Goal: Download file/media

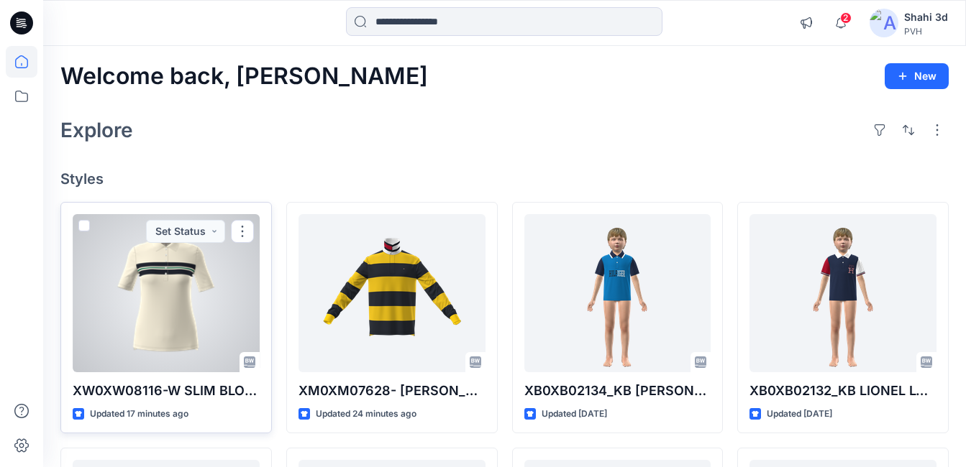
click at [180, 273] on div at bounding box center [166, 293] width 187 height 158
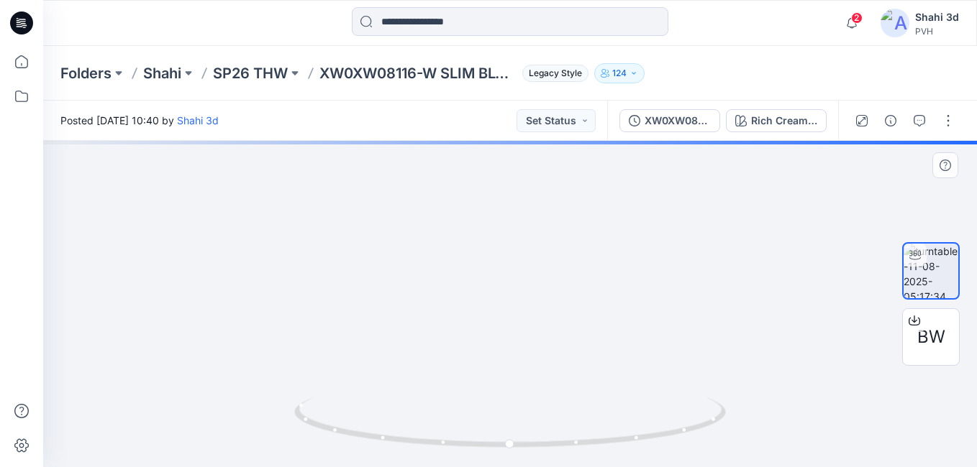
drag, startPoint x: 528, startPoint y: 249, endPoint x: 534, endPoint y: 320, distance: 71.5
click at [534, 320] on img at bounding box center [510, 231] width 754 height 473
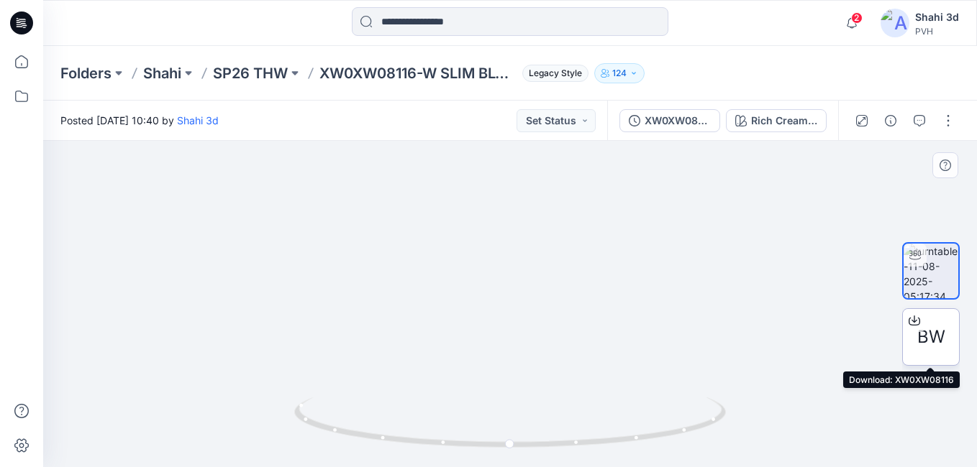
click at [922, 334] on span "BW" at bounding box center [931, 337] width 28 height 26
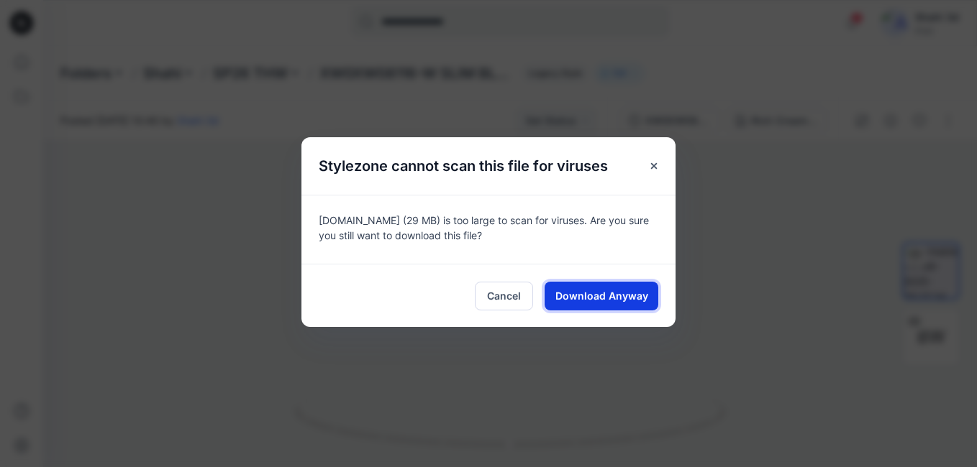
click at [613, 291] on span "Download Anyway" at bounding box center [601, 295] width 93 height 15
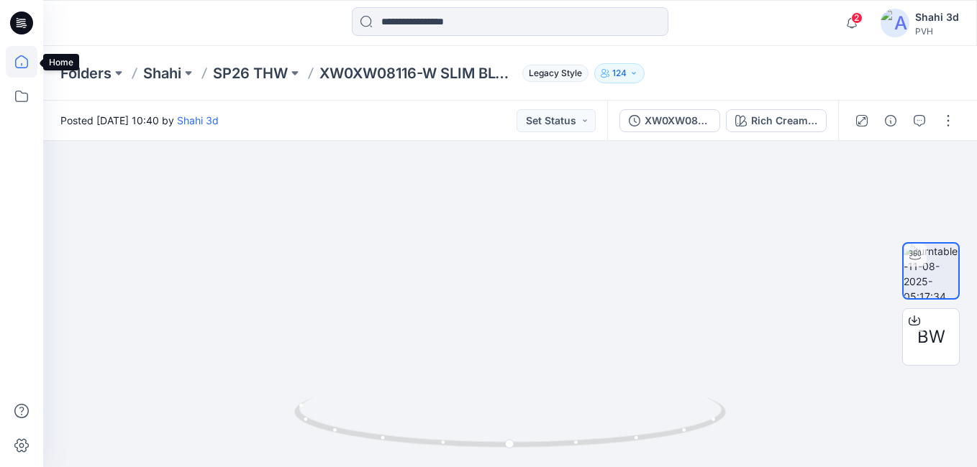
click at [19, 60] on icon at bounding box center [22, 62] width 32 height 32
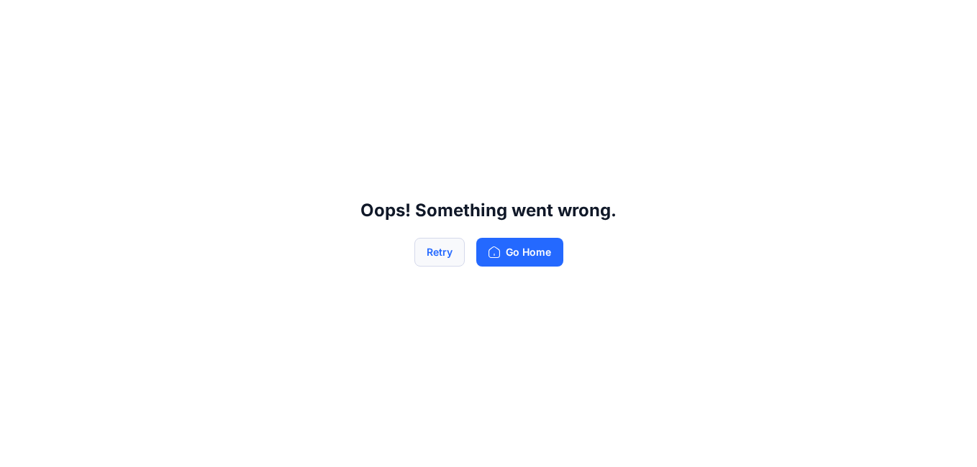
click at [431, 253] on button "Retry" at bounding box center [439, 252] width 50 height 29
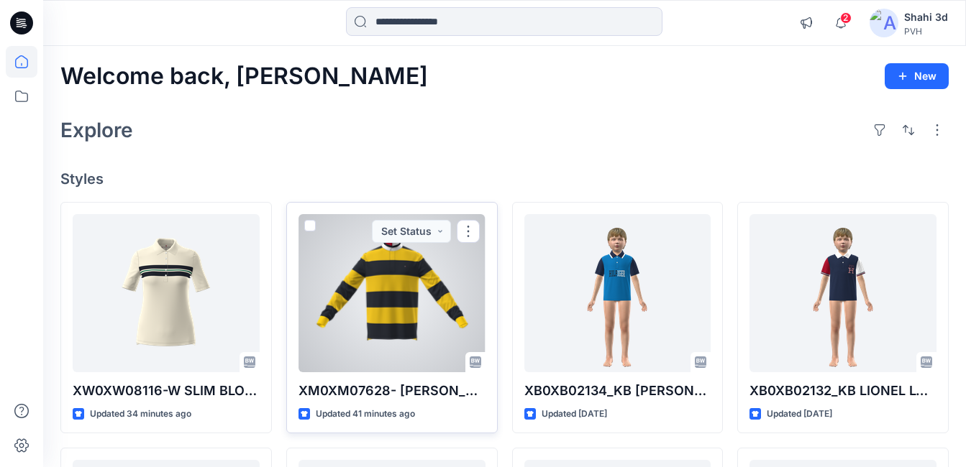
click at [408, 309] on div at bounding box center [391, 293] width 187 height 158
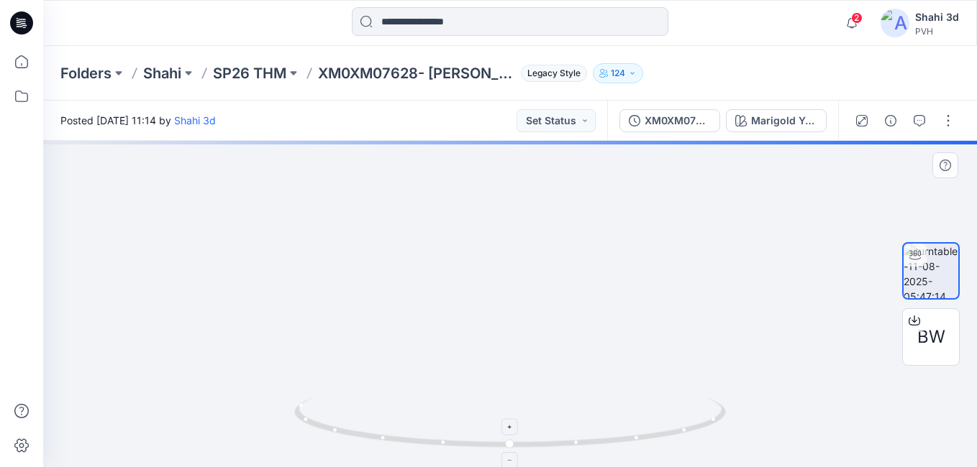
click at [616, 416] on div at bounding box center [510, 304] width 934 height 327
drag, startPoint x: 606, startPoint y: 380, endPoint x: 606, endPoint y: 441, distance: 60.4
click at [606, 441] on div at bounding box center [510, 304] width 934 height 327
drag, startPoint x: 595, startPoint y: 377, endPoint x: 590, endPoint y: 411, distance: 34.1
click at [590, 411] on div at bounding box center [510, 304] width 934 height 327
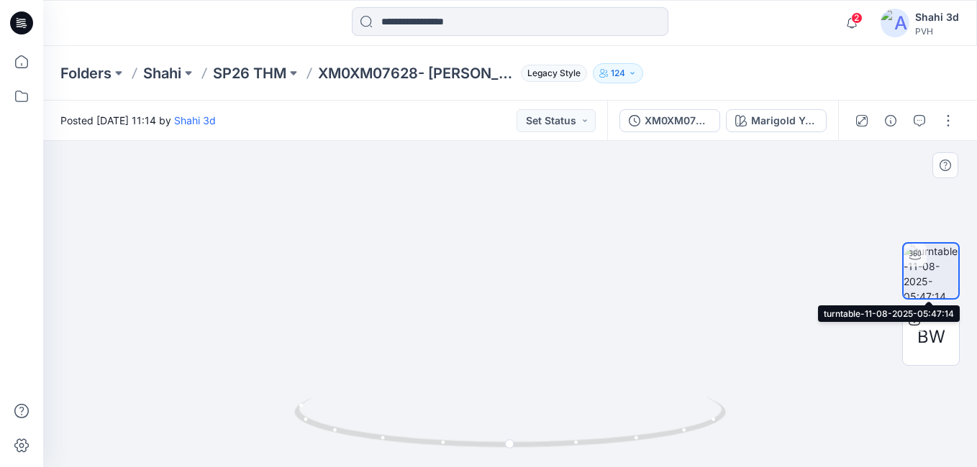
click at [930, 260] on img at bounding box center [930, 271] width 55 height 55
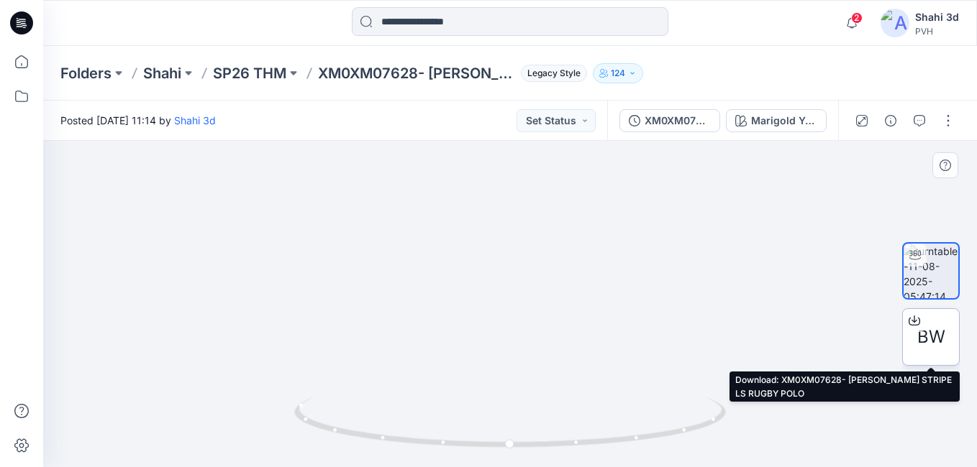
click at [934, 334] on span "BW" at bounding box center [931, 337] width 28 height 26
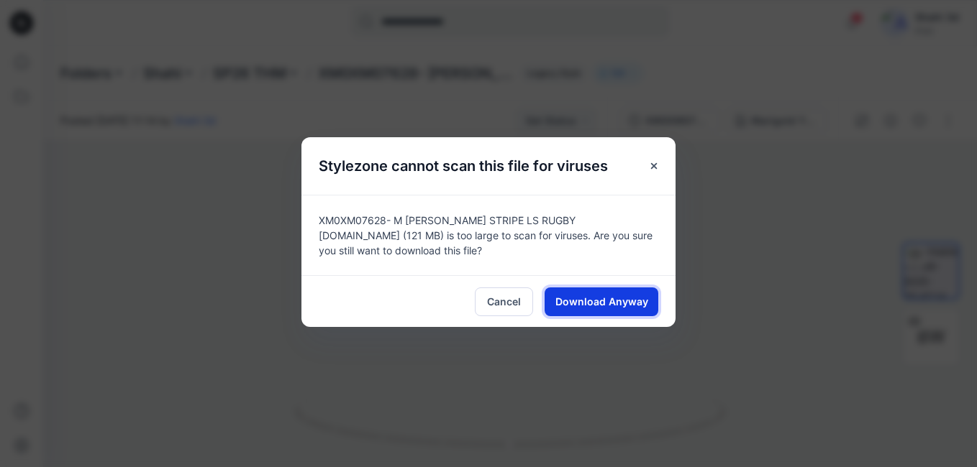
click at [605, 306] on span "Download Anyway" at bounding box center [601, 301] width 93 height 15
